Goal: Information Seeking & Learning: Check status

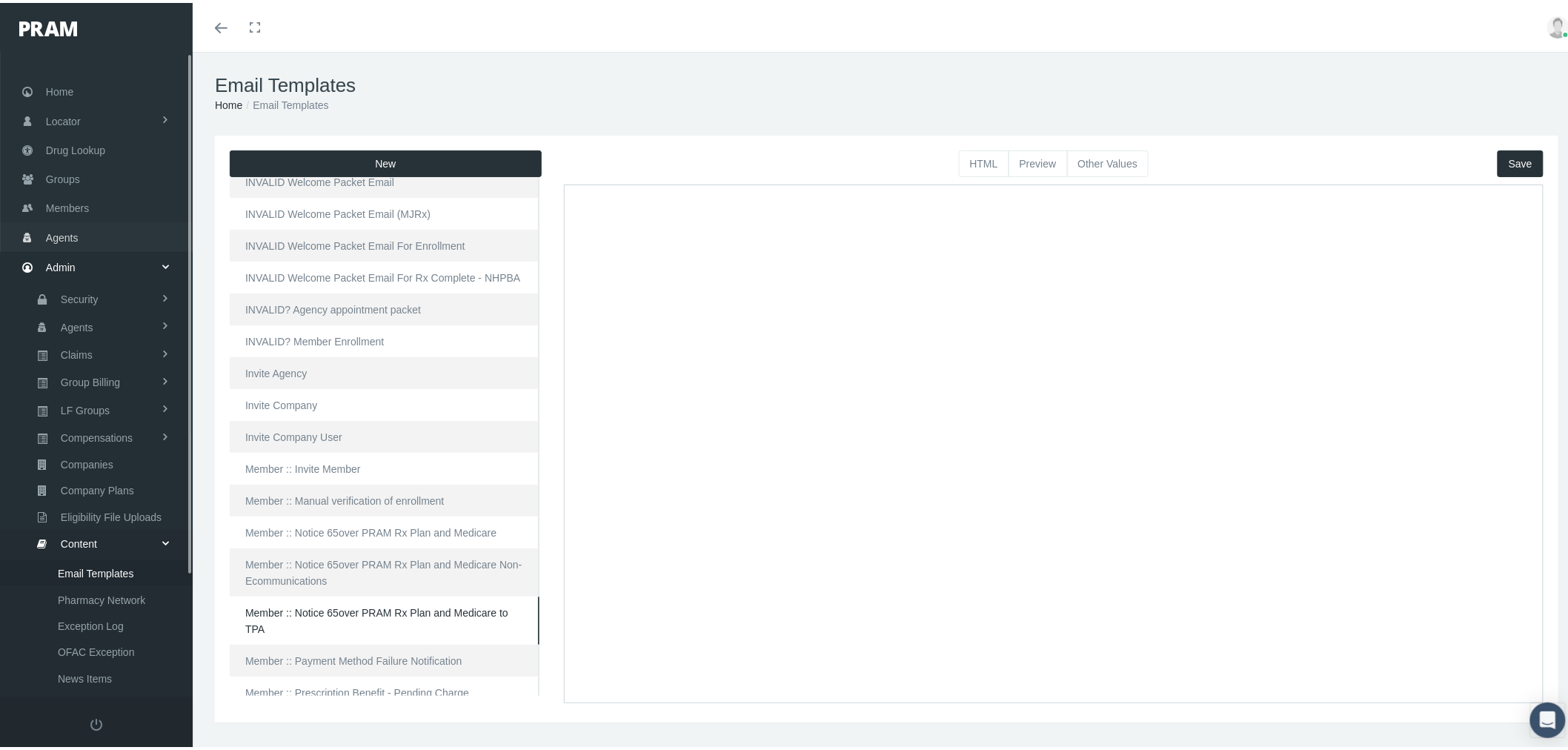
click at [86, 238] on link "Agents" at bounding box center [96, 234] width 193 height 29
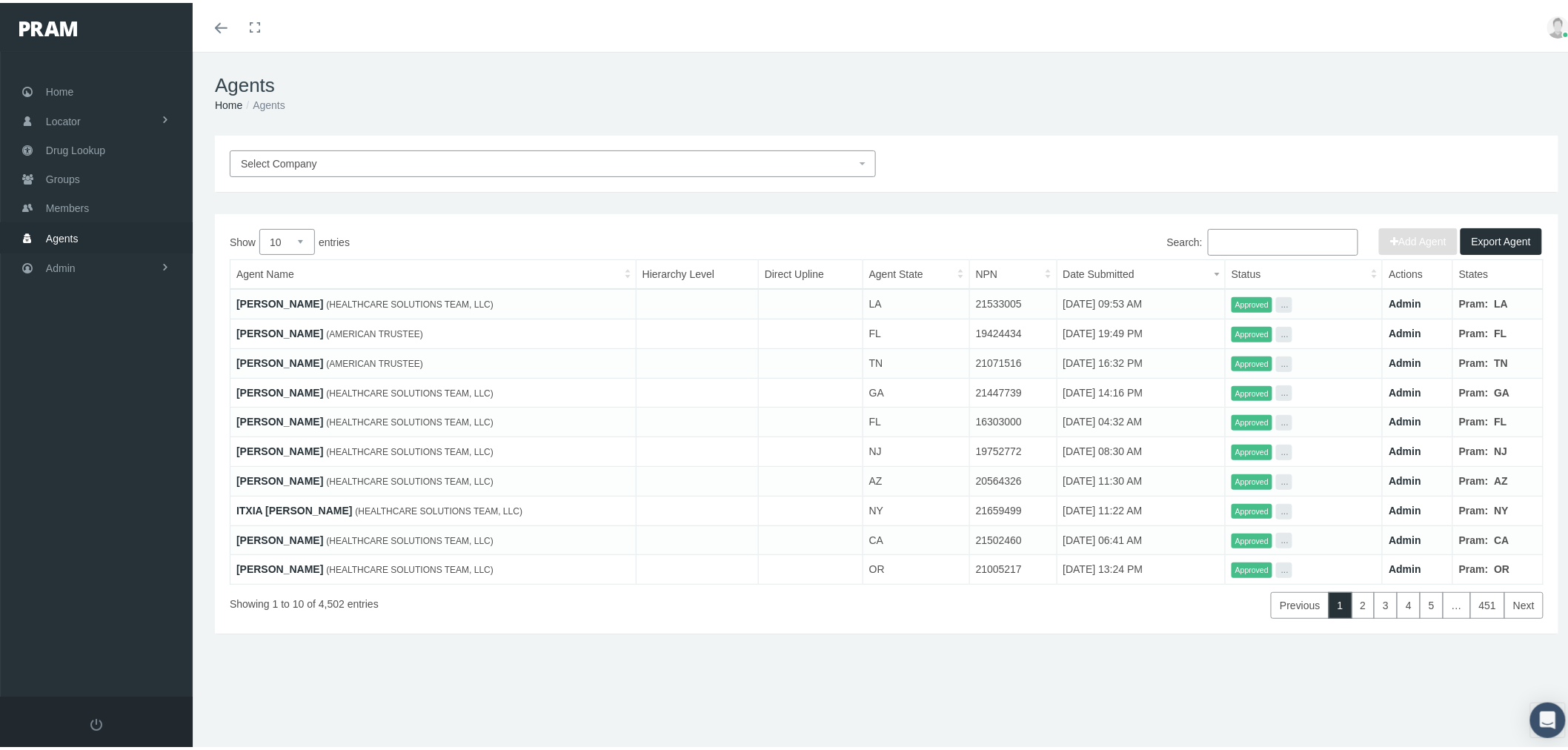
click at [293, 384] on link "LINDA CARTER" at bounding box center [280, 390] width 87 height 12
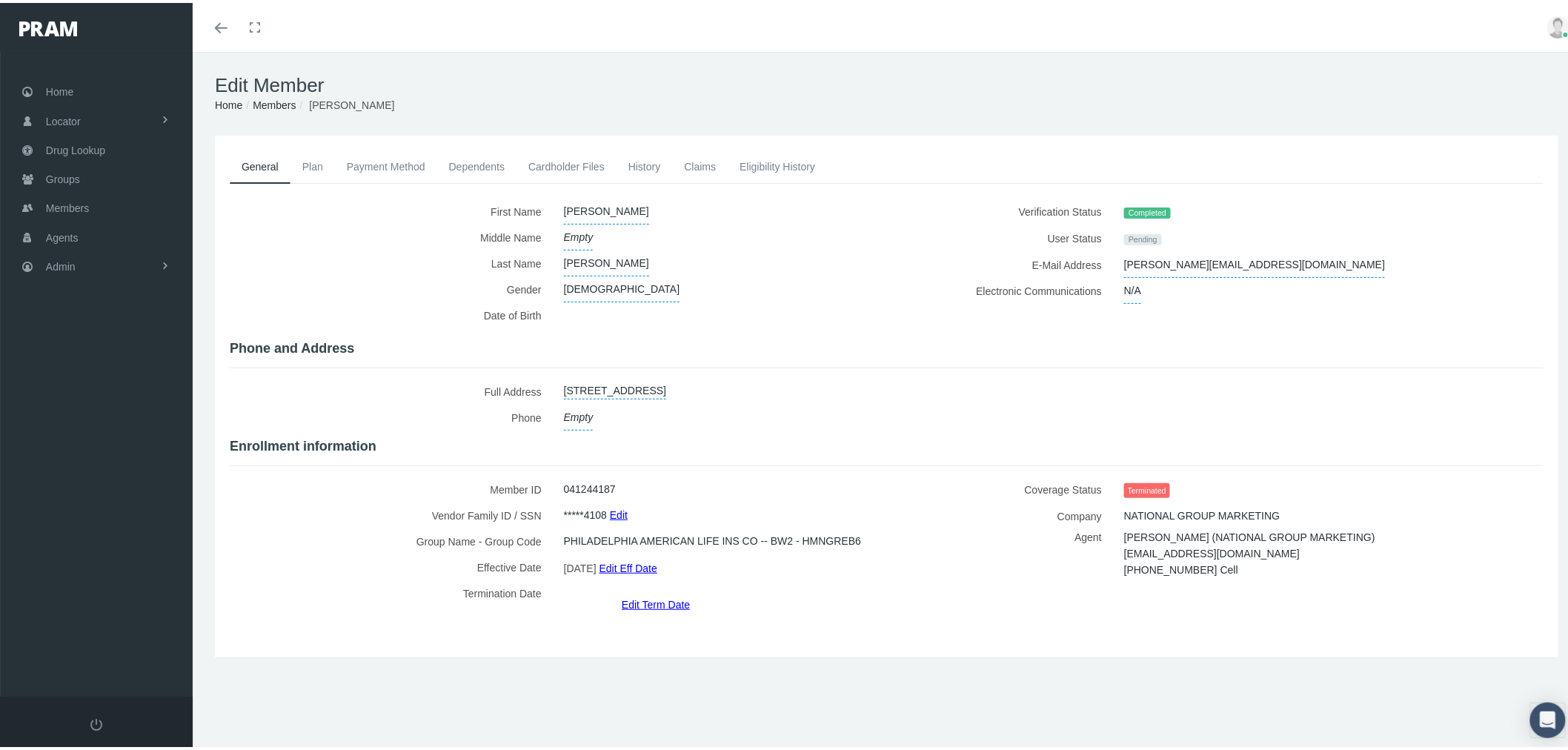
click at [650, 166] on link "History" at bounding box center [645, 164] width 56 height 32
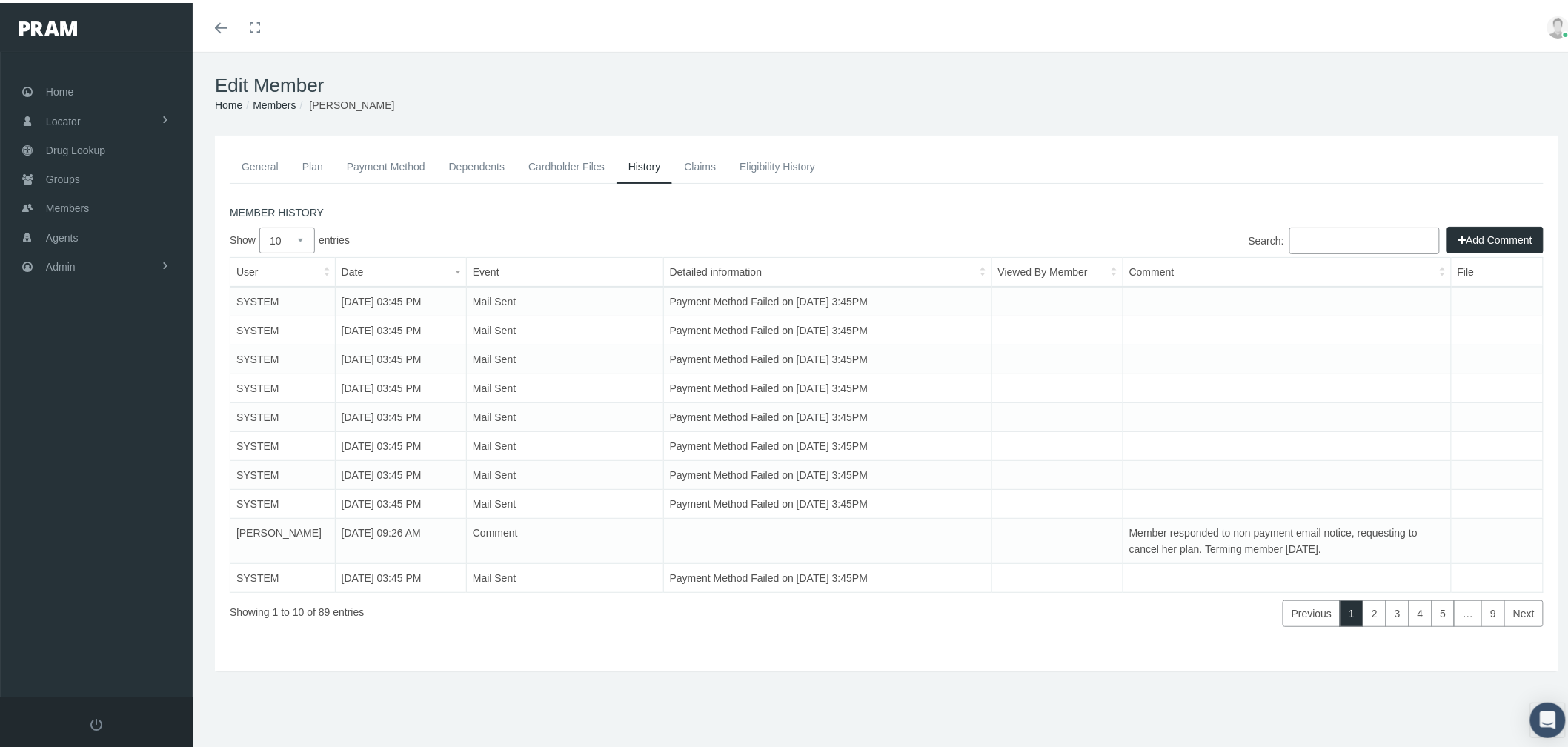
click at [389, 167] on link "Payment Method" at bounding box center [385, 164] width 102 height 32
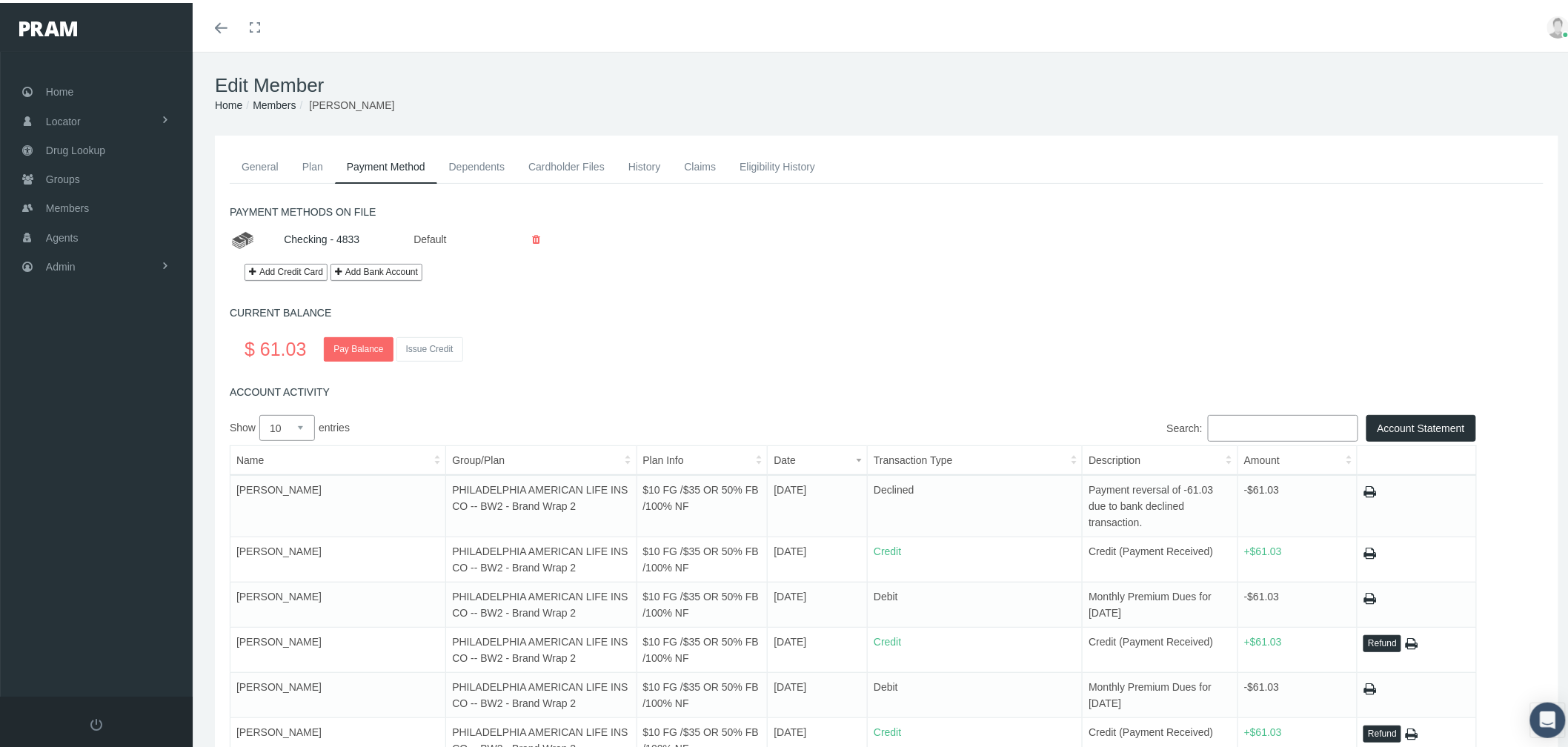
click at [665, 169] on link "History" at bounding box center [645, 164] width 56 height 32
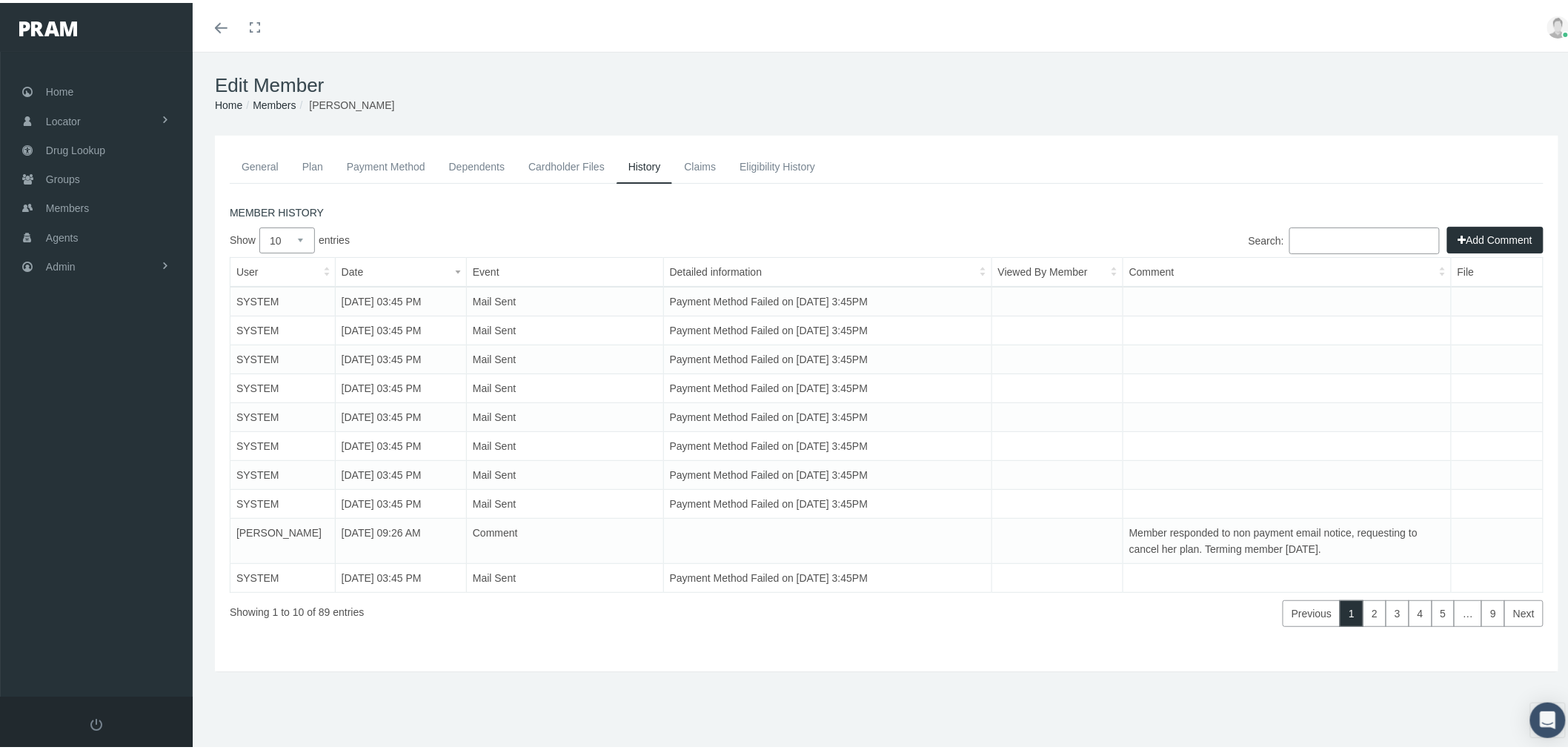
click at [397, 162] on link "Payment Method" at bounding box center [385, 164] width 102 height 32
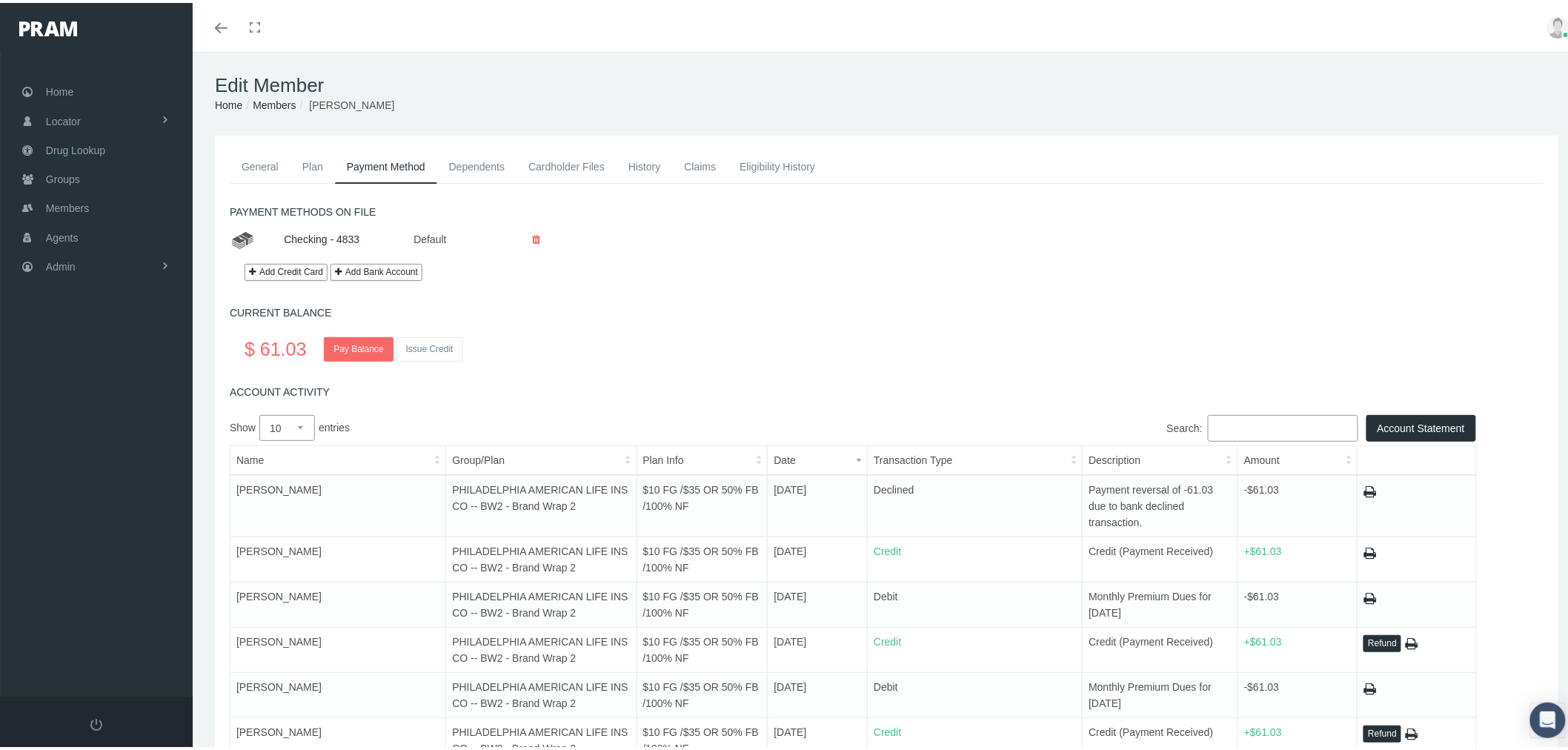
click at [640, 156] on link "History" at bounding box center [645, 164] width 56 height 32
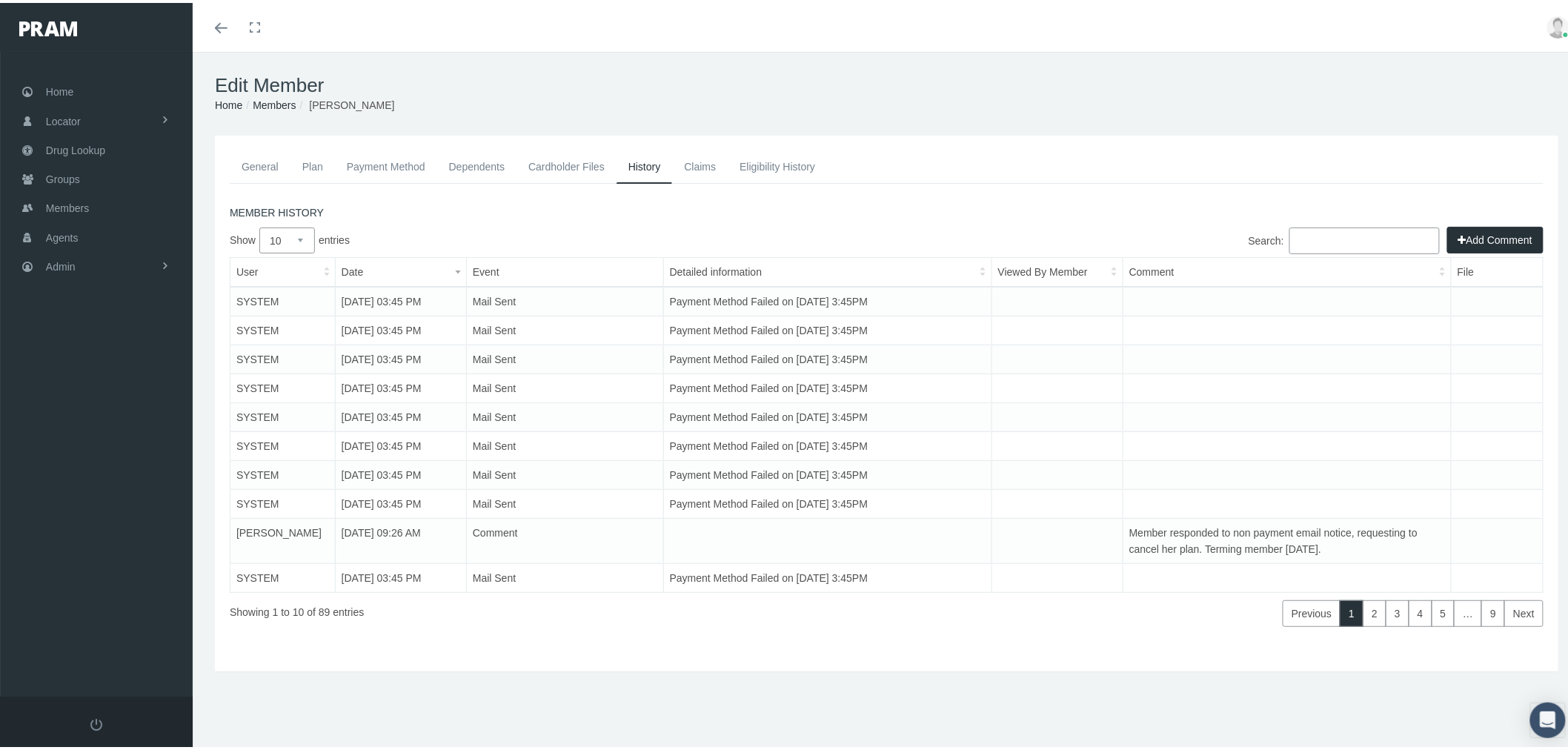
click at [381, 164] on link "Payment Method" at bounding box center [385, 164] width 102 height 32
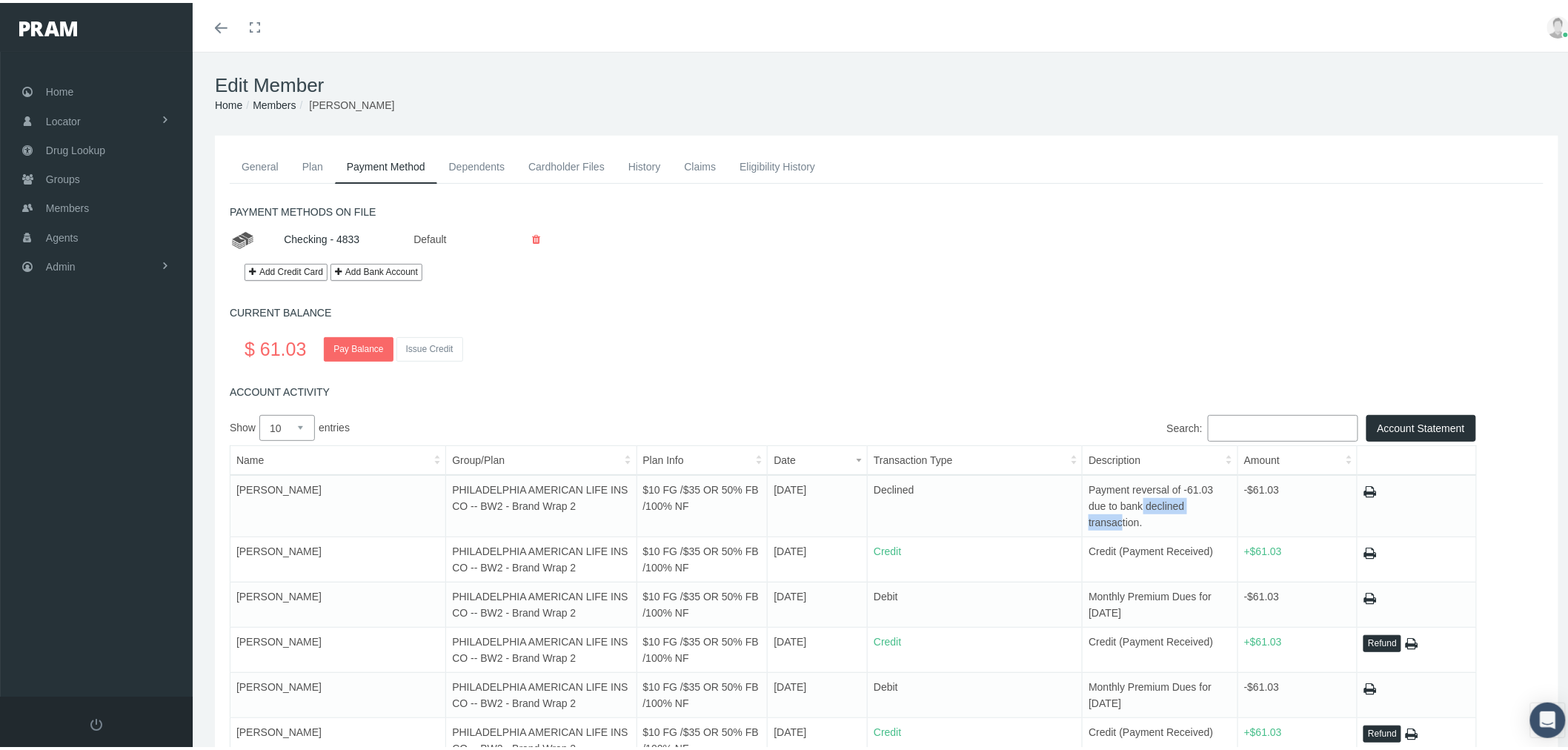
drag, startPoint x: 1091, startPoint y: 502, endPoint x: 1175, endPoint y: 507, distance: 84.1
click at [1175, 505] on span "Payment reversal of -61.03 due to bank declined transaction." at bounding box center [1151, 503] width 125 height 44
click at [636, 164] on link "History" at bounding box center [645, 164] width 56 height 32
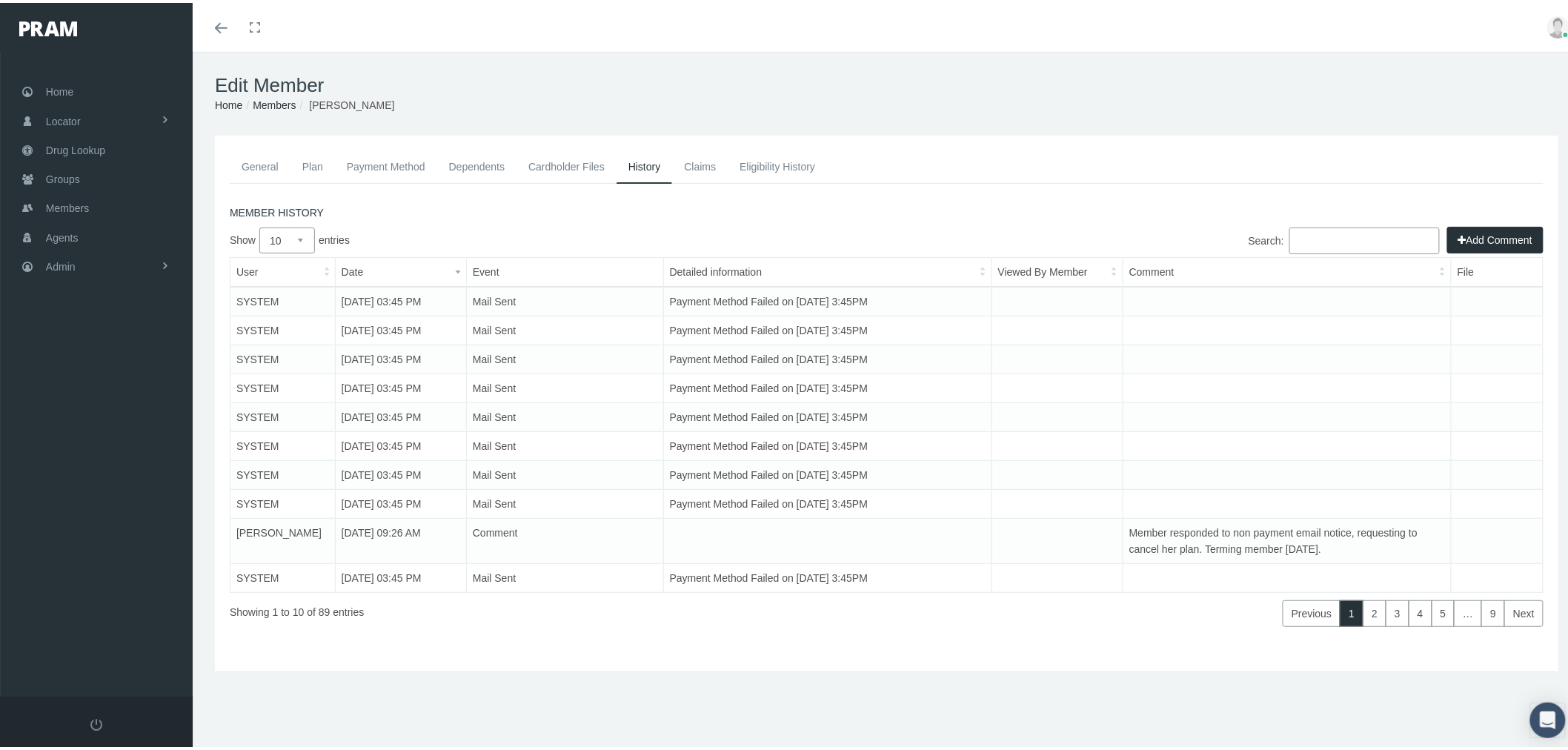
click at [390, 163] on link "Payment Method" at bounding box center [385, 164] width 102 height 32
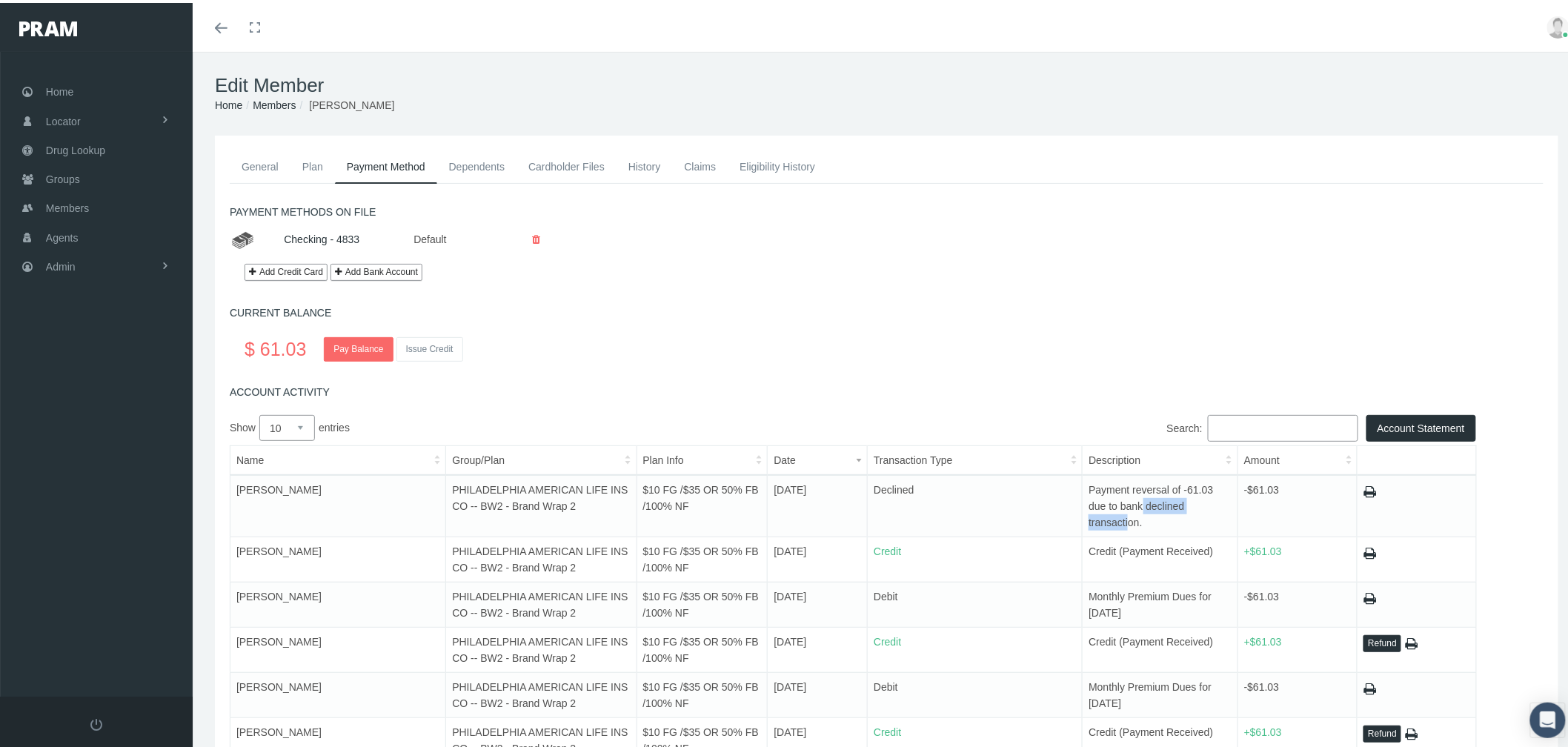
click at [647, 162] on link "History" at bounding box center [645, 164] width 56 height 32
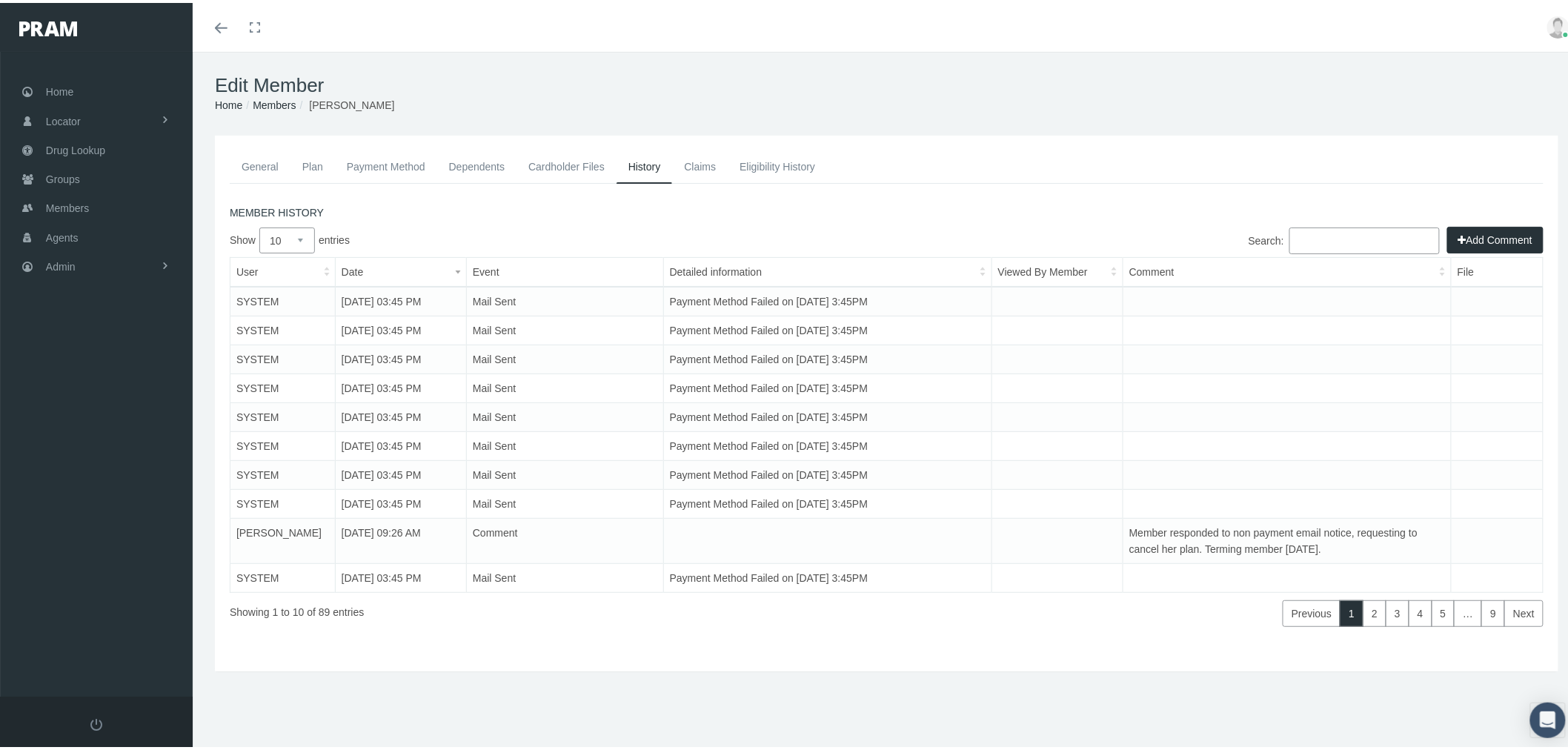
click at [282, 168] on link "General" at bounding box center [260, 164] width 61 height 32
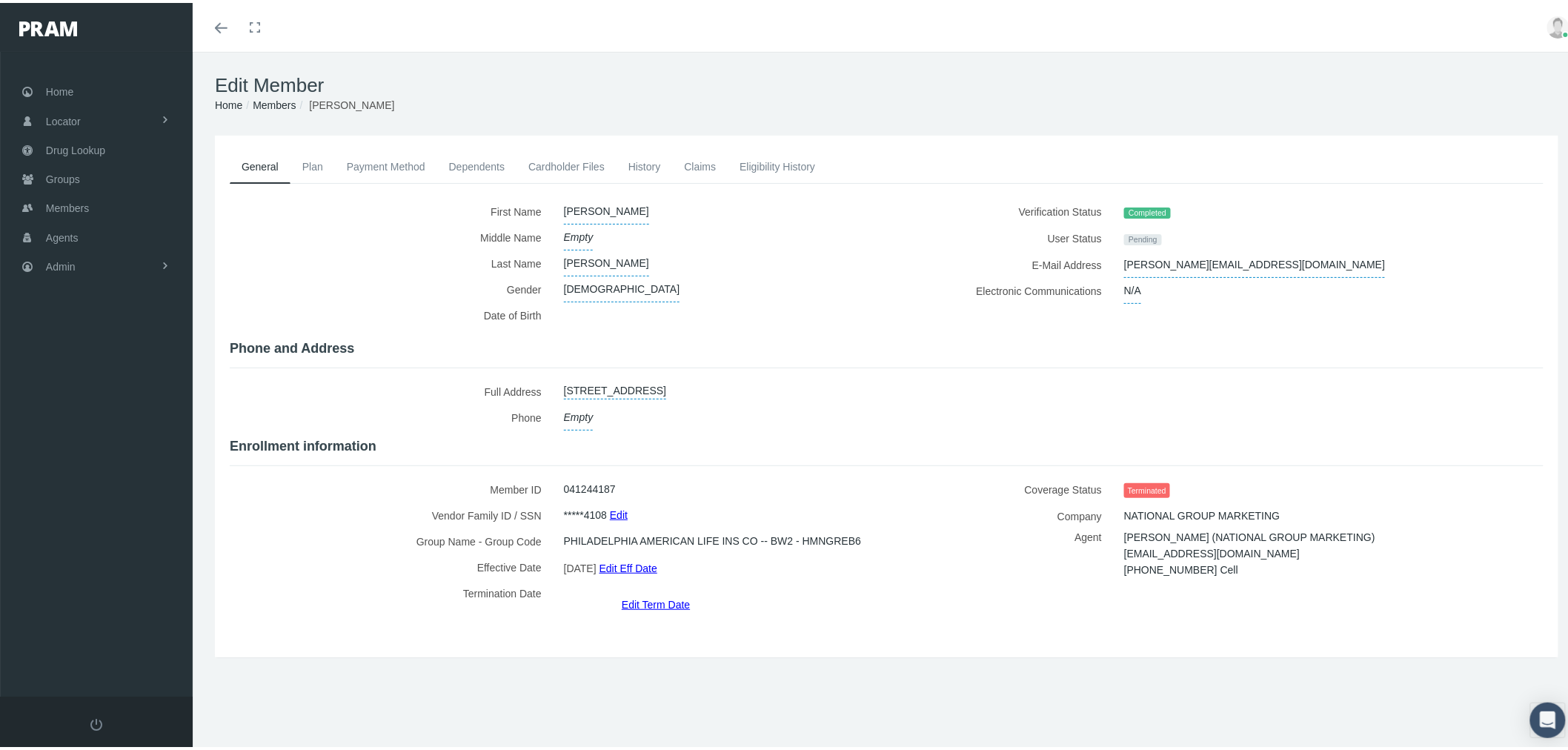
click at [664, 168] on link "History" at bounding box center [645, 164] width 56 height 32
